Goal: Use online tool/utility: Utilize a website feature to perform a specific function

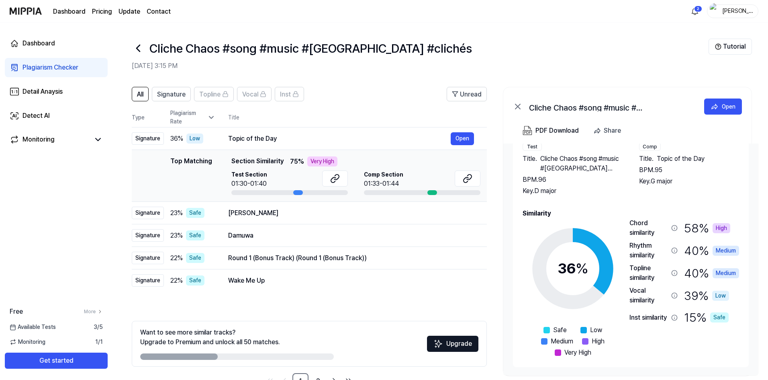
click at [143, 48] on icon at bounding box center [138, 48] width 13 height 13
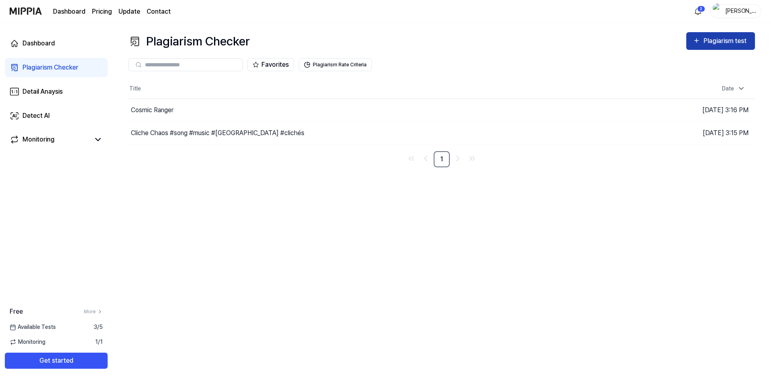
click at [711, 43] on div "Plagiarism test" at bounding box center [726, 41] width 45 height 10
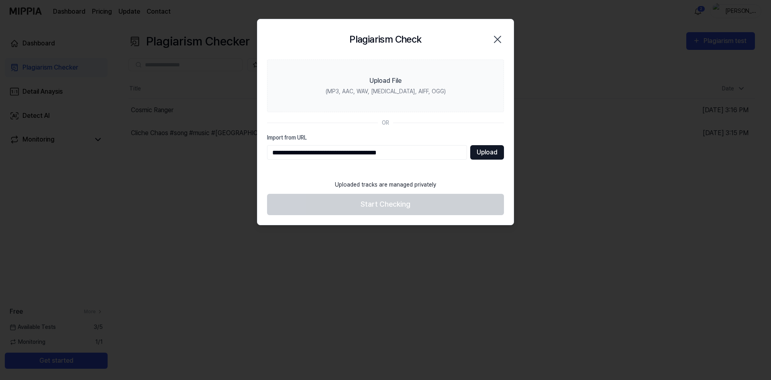
type input "**********"
click at [485, 152] on button "Upload" at bounding box center [487, 152] width 34 height 14
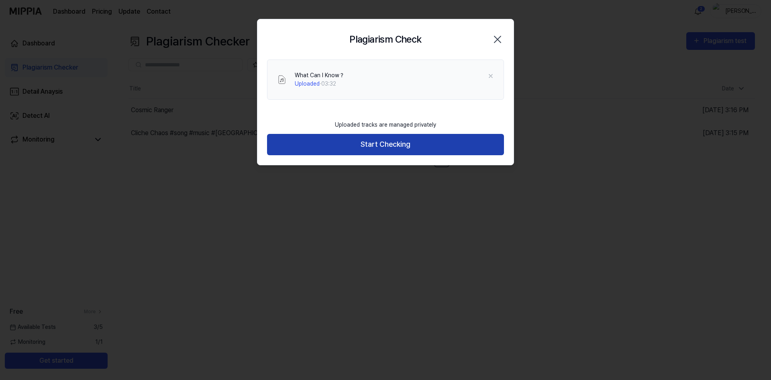
click at [320, 148] on button "Start Checking" at bounding box center [385, 144] width 237 height 21
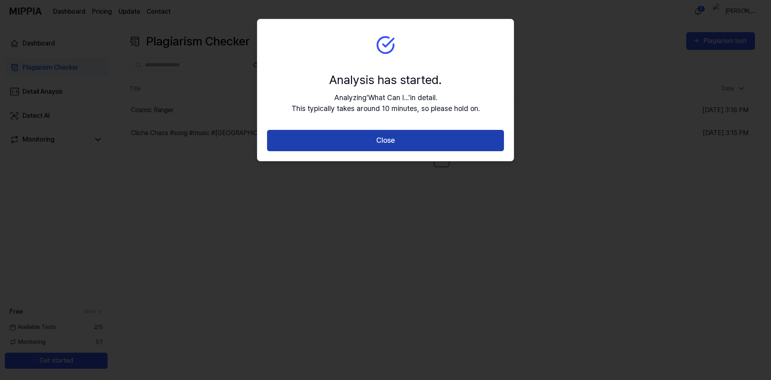
click at [347, 141] on button "Close" at bounding box center [385, 140] width 237 height 21
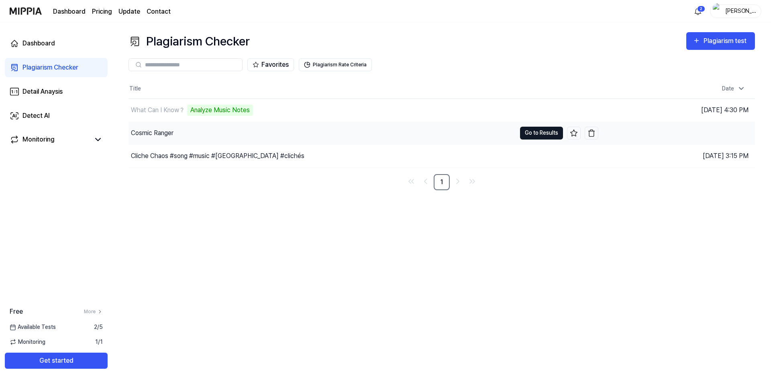
click at [525, 134] on button "Go to Results" at bounding box center [541, 133] width 43 height 13
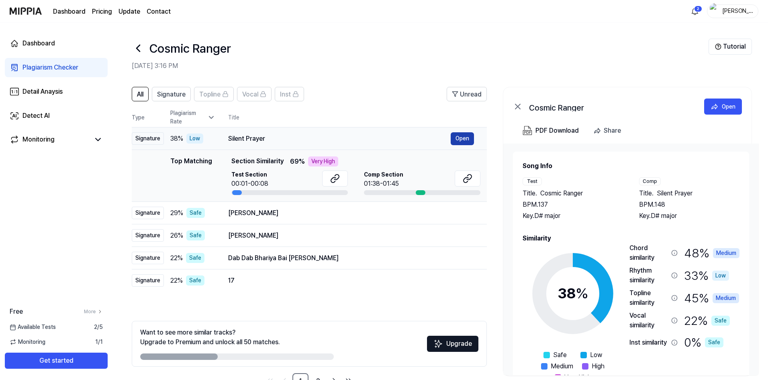
click at [463, 137] on button "Open" at bounding box center [462, 138] width 23 height 13
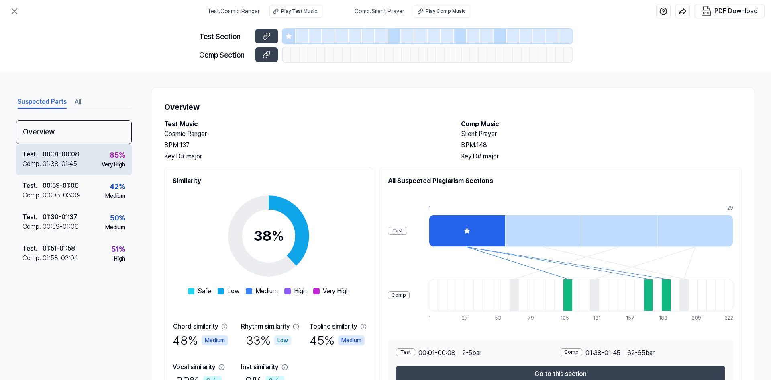
click at [35, 161] on div "Comp ." at bounding box center [32, 164] width 20 height 10
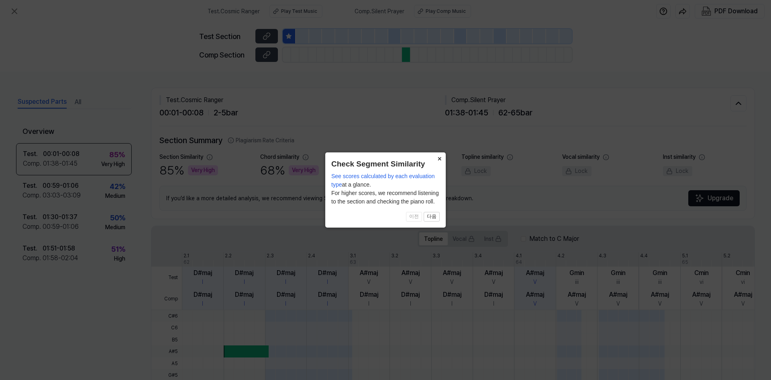
click at [440, 159] on button "×" at bounding box center [439, 157] width 13 height 11
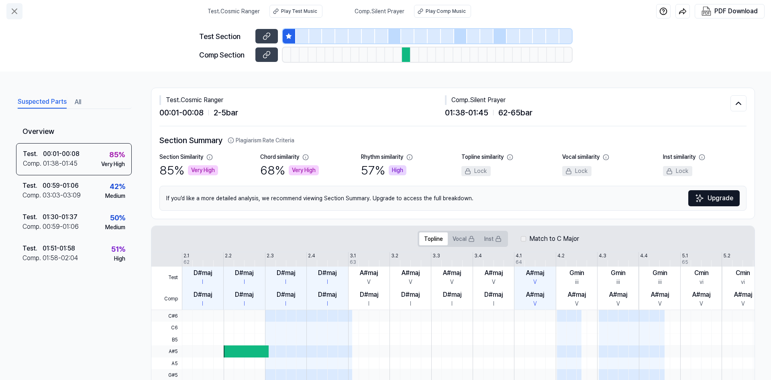
click at [12, 11] on icon at bounding box center [15, 11] width 10 height 10
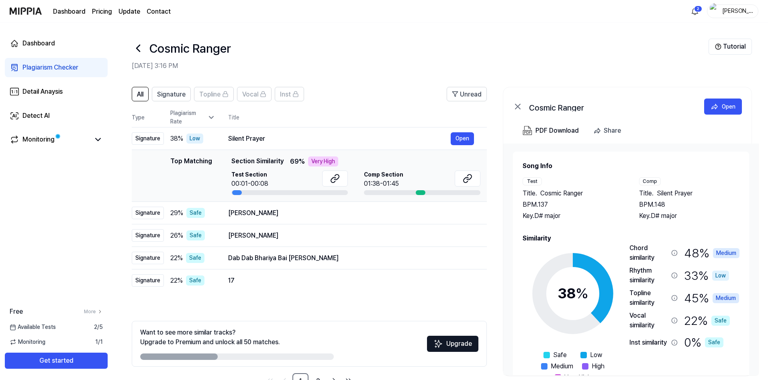
click at [139, 44] on icon at bounding box center [138, 48] width 13 height 13
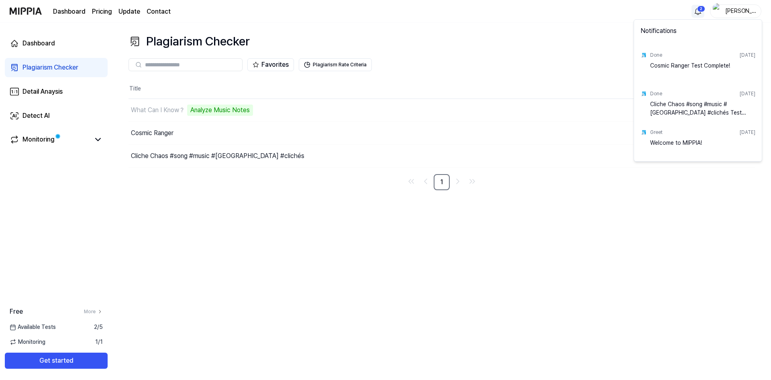
click at [699, 14] on html "Dashboard Pricing Update Contact 2 [PERSON_NAME] Dashboard Plagiarism Checker D…" at bounding box center [385, 190] width 771 height 380
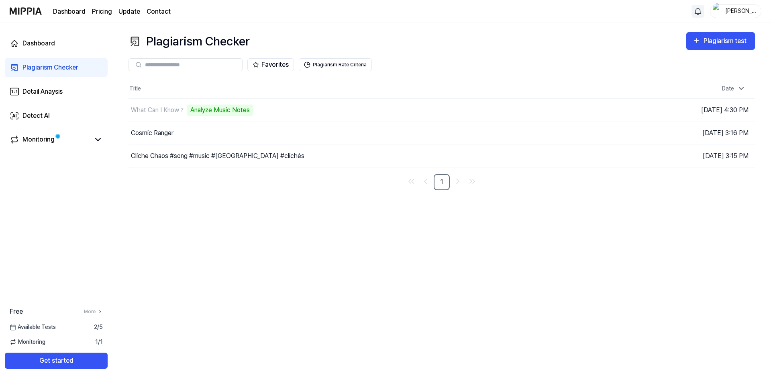
click at [699, 14] on html "Dashboard Pricing Update Contact [PERSON_NAME] Dashboard Plagiarism Checker Det…" at bounding box center [385, 190] width 771 height 380
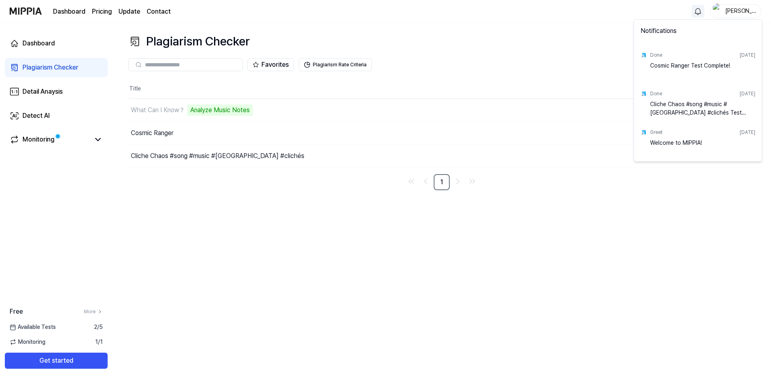
click at [699, 14] on html "Dashboard Pricing Update Contact [PERSON_NAME] Dashboard Plagiarism Checker Det…" at bounding box center [385, 190] width 771 height 380
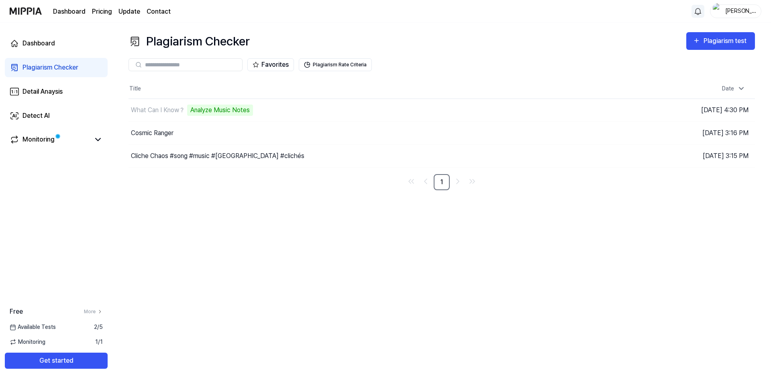
click at [90, 8] on div "Dashboard Pricing Update Contact" at bounding box center [112, 11] width 118 height 22
click at [100, 12] on page\) "Pricing" at bounding box center [102, 12] width 20 height 10
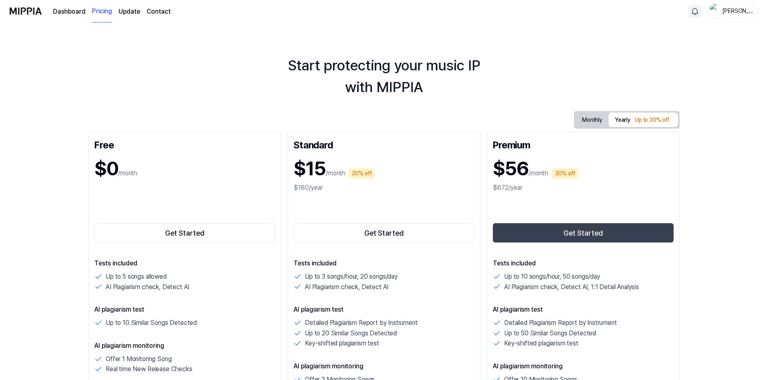
click at [65, 12] on link "Dashboard" at bounding box center [69, 12] width 33 height 10
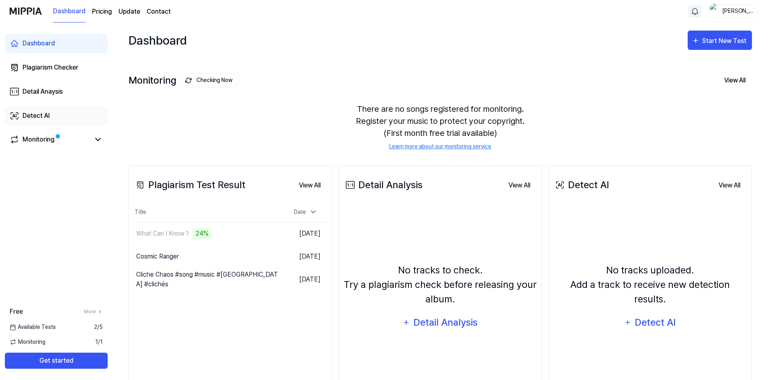
click at [20, 113] on link "Detect AI" at bounding box center [56, 115] width 103 height 19
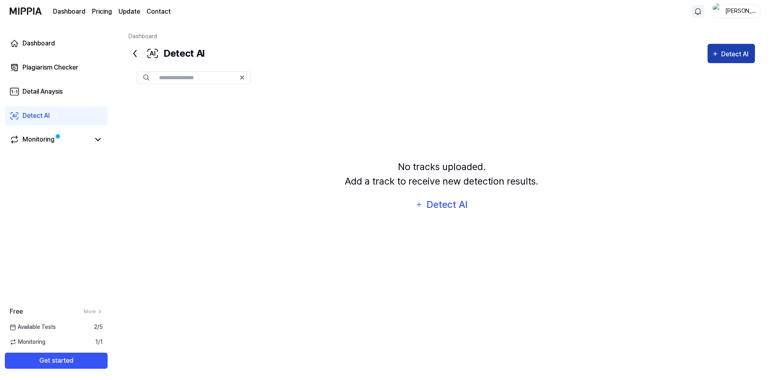
click at [718, 59] on div "Detect AI" at bounding box center [731, 54] width 39 height 10
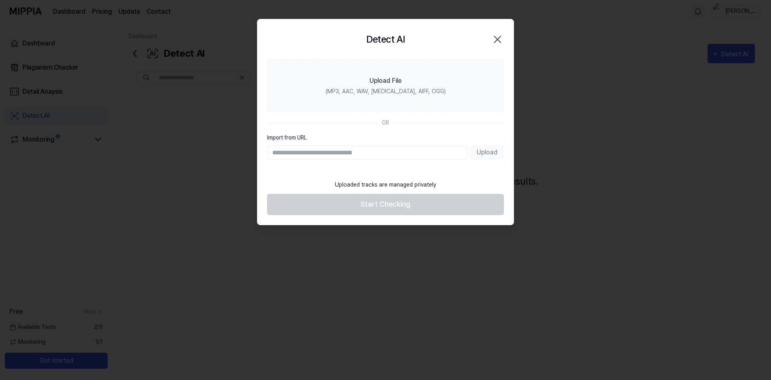
paste input "**********"
type input "**********"
click at [490, 149] on button "Upload" at bounding box center [487, 152] width 34 height 14
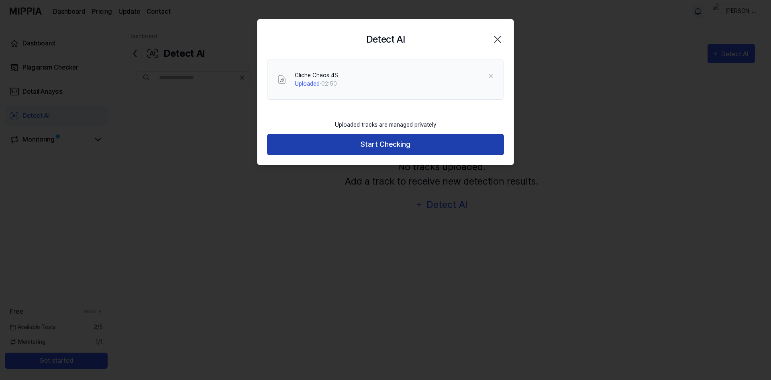
click at [345, 143] on button "Start Checking" at bounding box center [385, 144] width 237 height 21
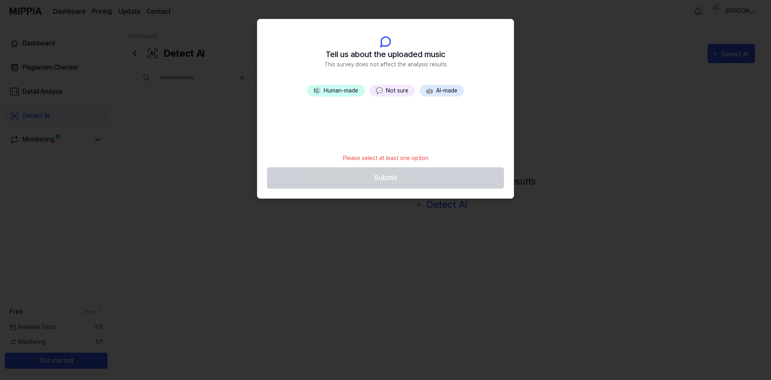
click at [390, 88] on button "💬 Not sure" at bounding box center [392, 91] width 45 height 12
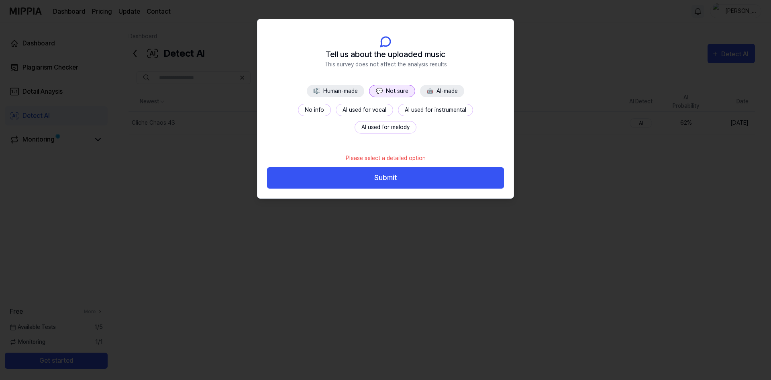
click at [298, 109] on button "No info" at bounding box center [314, 110] width 33 height 12
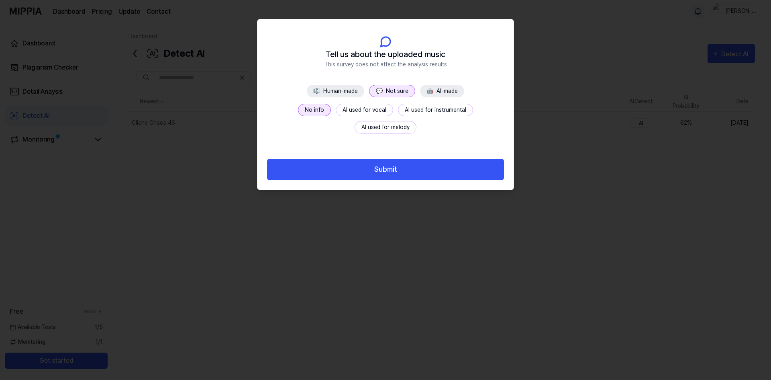
click at [336, 84] on header "Tell us about the uploaded music This survey does not affect the analysis resul…" at bounding box center [385, 51] width 256 height 65
click at [339, 88] on button "🎼 Human-made" at bounding box center [335, 91] width 57 height 12
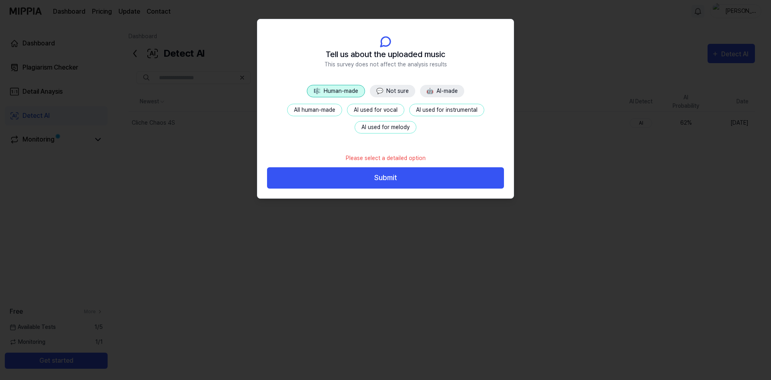
click at [446, 92] on button "🤖 AI-made" at bounding box center [442, 91] width 44 height 12
click at [387, 89] on button "💬 Not sure" at bounding box center [391, 91] width 45 height 12
click at [298, 110] on button "No info" at bounding box center [314, 110] width 33 height 12
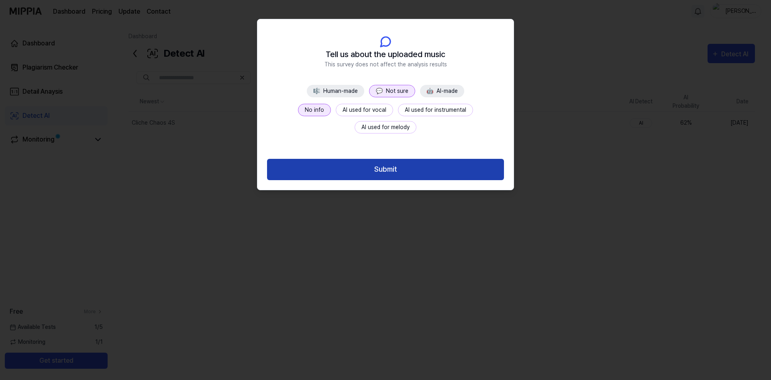
click at [391, 167] on button "Submit" at bounding box center [385, 169] width 237 height 21
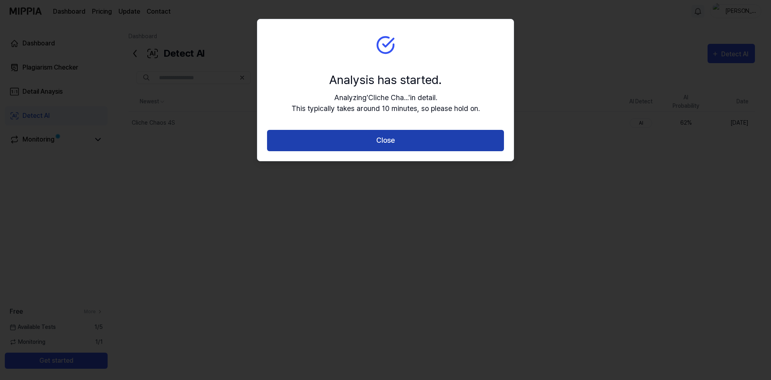
click at [370, 143] on button "Close" at bounding box center [385, 140] width 237 height 21
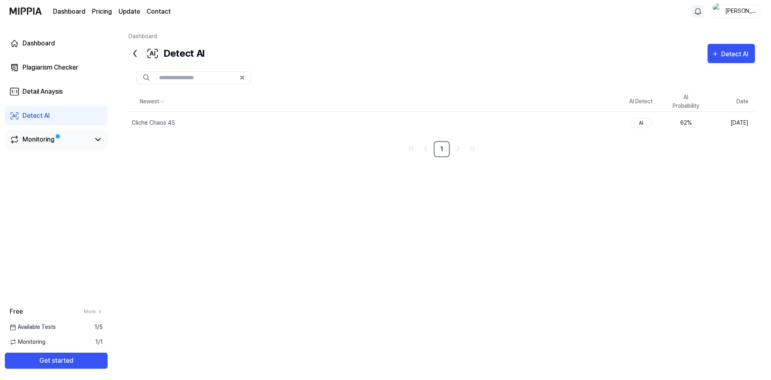
click at [50, 137] on div "Monitoring" at bounding box center [38, 140] width 32 height 10
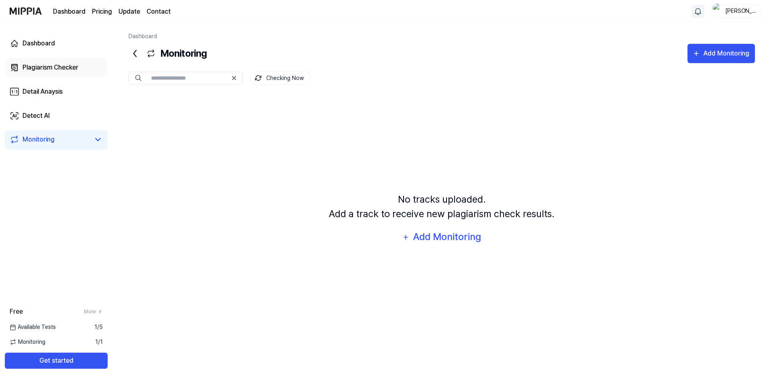
click at [47, 70] on div "Plagiarism Checker" at bounding box center [50, 68] width 56 height 10
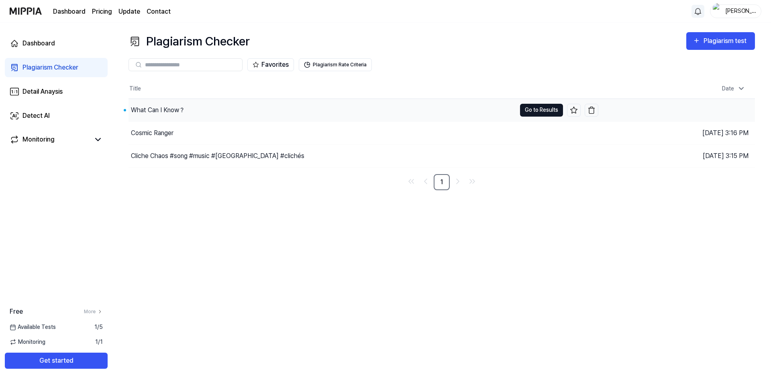
click at [531, 108] on button "Go to Results" at bounding box center [541, 110] width 43 height 13
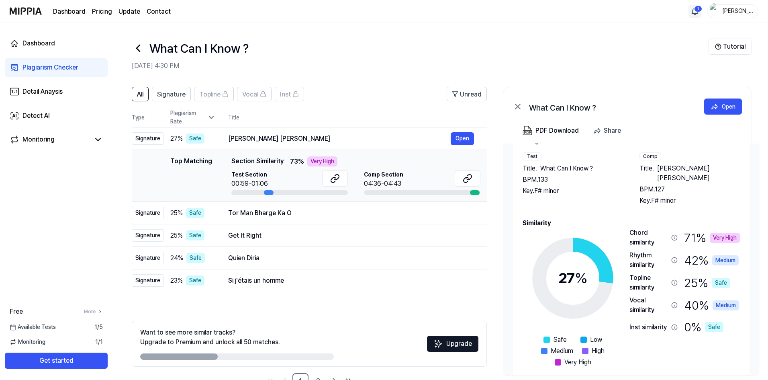
click at [139, 49] on icon at bounding box center [138, 48] width 13 height 13
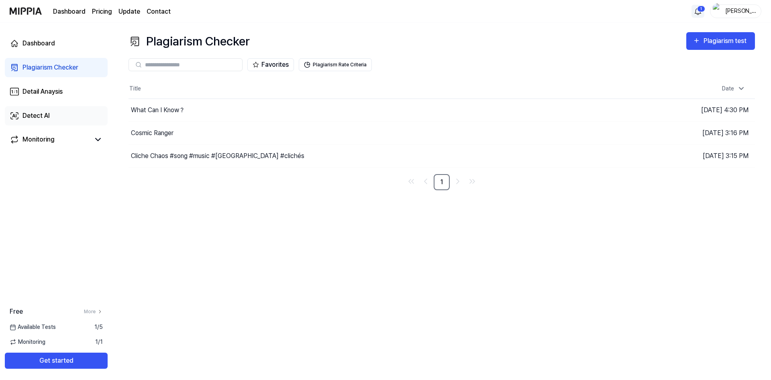
click at [32, 112] on div "Detect AI" at bounding box center [35, 116] width 27 height 10
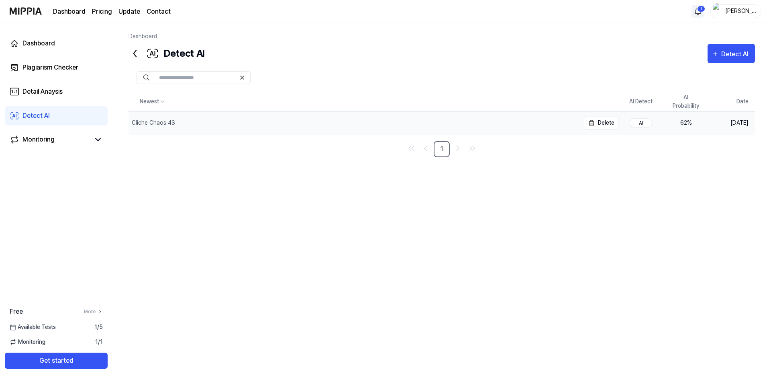
click at [162, 120] on div "Cliche Chaos 4S" at bounding box center [153, 122] width 43 height 8
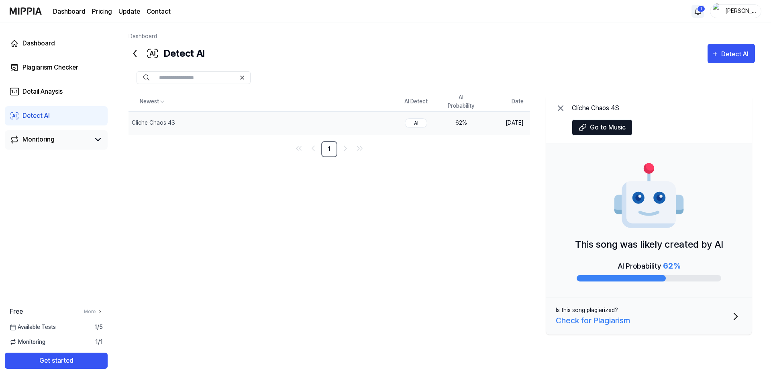
click at [41, 136] on div "Monitoring" at bounding box center [38, 140] width 32 height 10
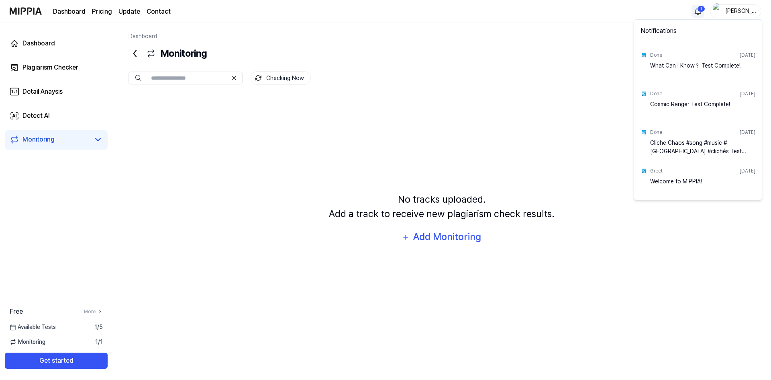
click at [697, 13] on html "Dashboard Pricing Update Contact 1 [PERSON_NAME] Dashboard Plagiarism Checker D…" at bounding box center [385, 190] width 771 height 380
click at [586, 78] on html "Dashboard Pricing Update Contact [PERSON_NAME] Dashboard Plagiarism Checker Det…" at bounding box center [385, 190] width 771 height 380
